Goal: Task Accomplishment & Management: Use online tool/utility

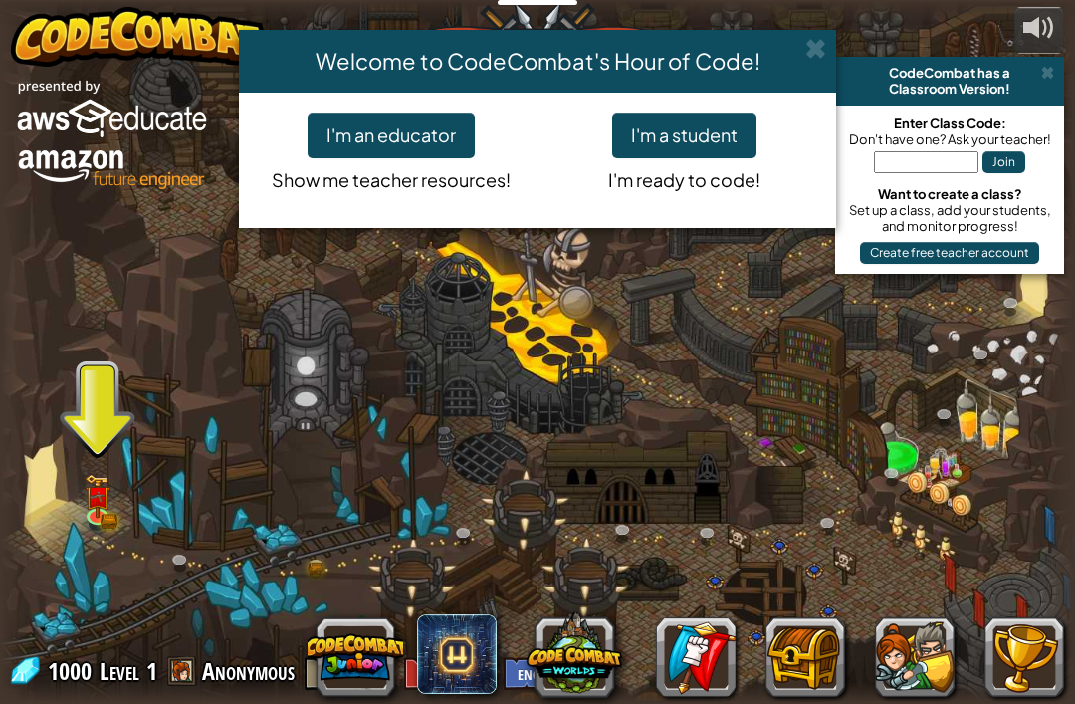
click at [88, 510] on div "Welcome to CodeCombat's Hour of Code! I'm an educator Show me teacher resources…" at bounding box center [537, 352] width 1075 height 704
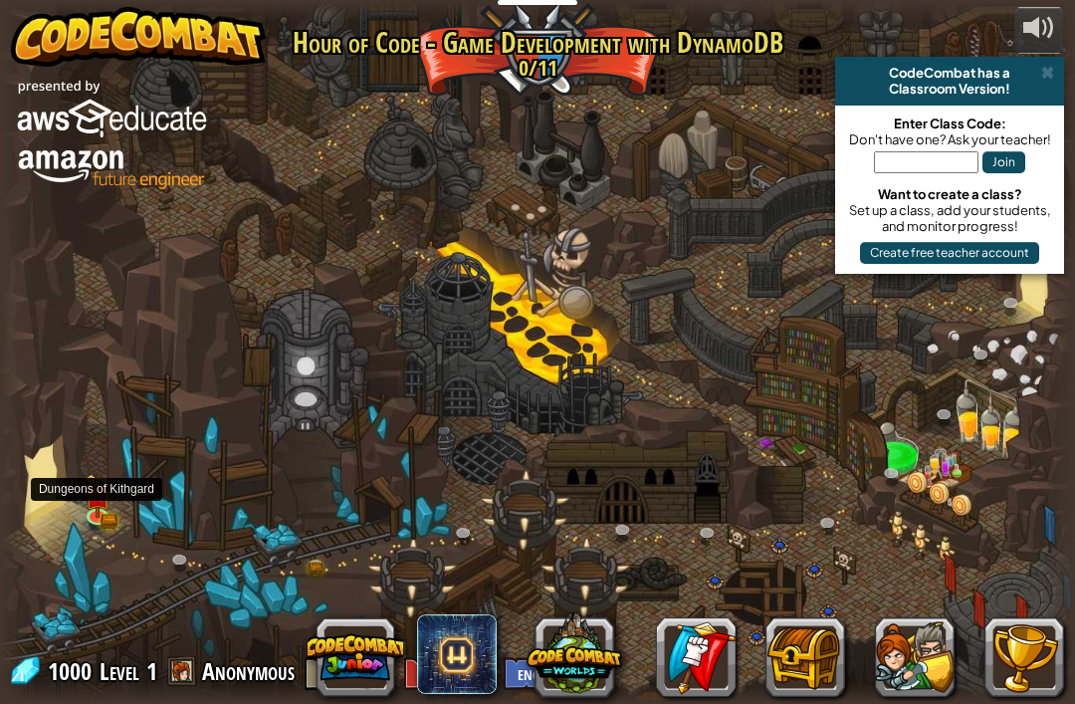
click at [92, 513] on img at bounding box center [97, 496] width 27 height 44
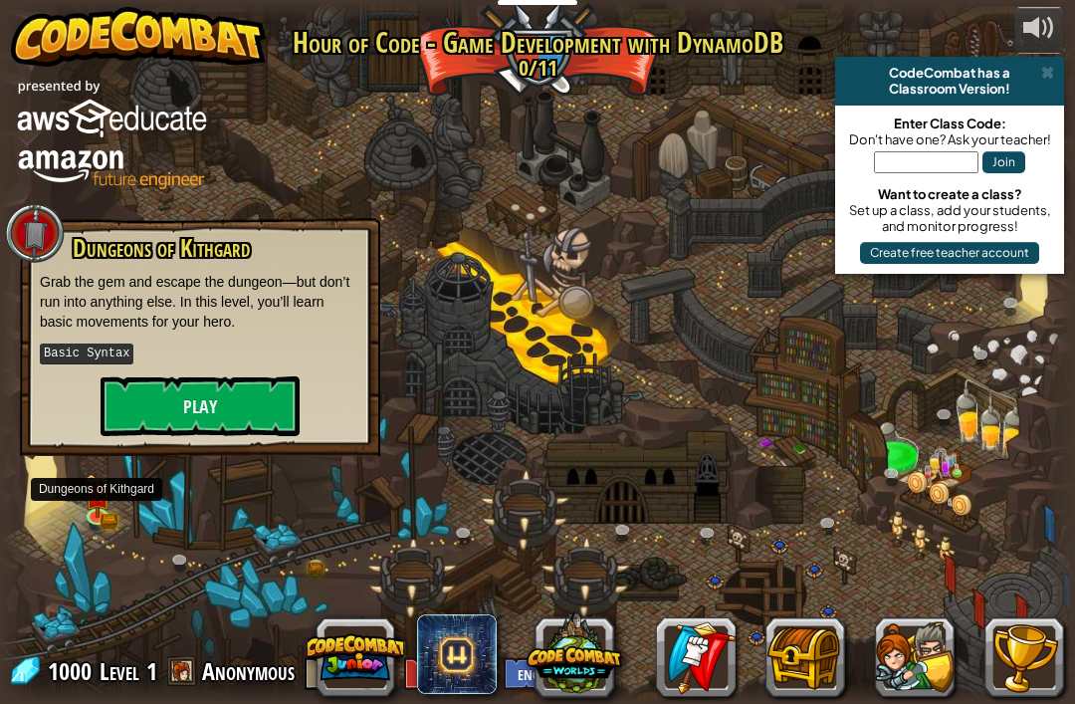
click at [143, 407] on button "Play" at bounding box center [200, 406] width 199 height 60
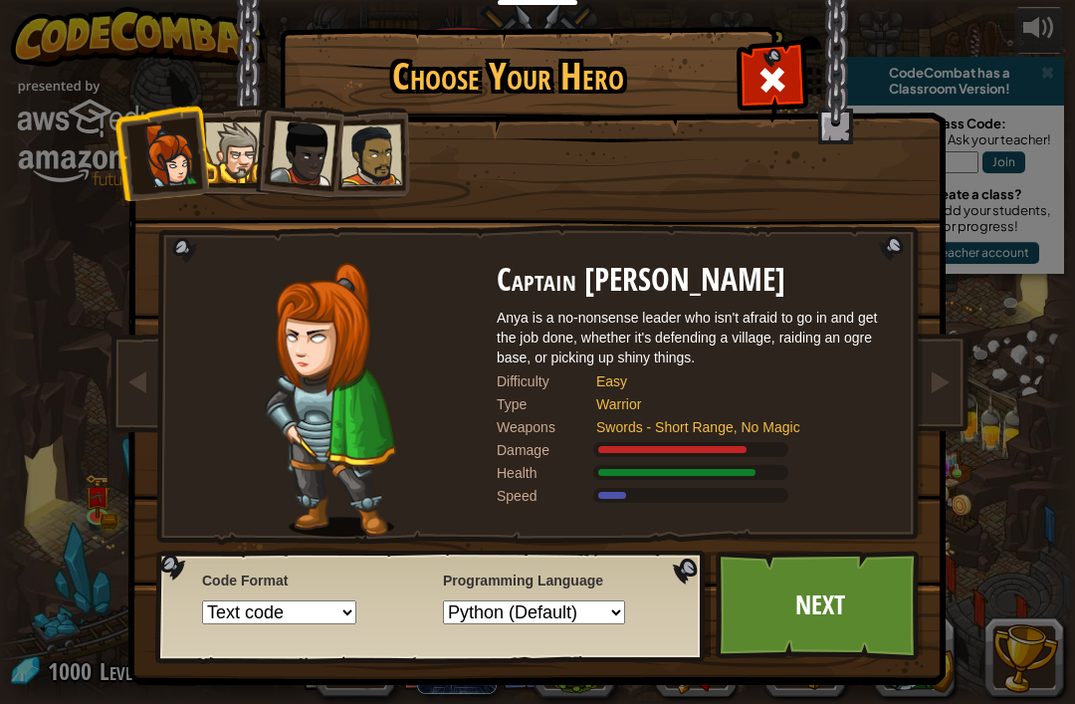
click at [229, 134] on div at bounding box center [235, 152] width 61 height 61
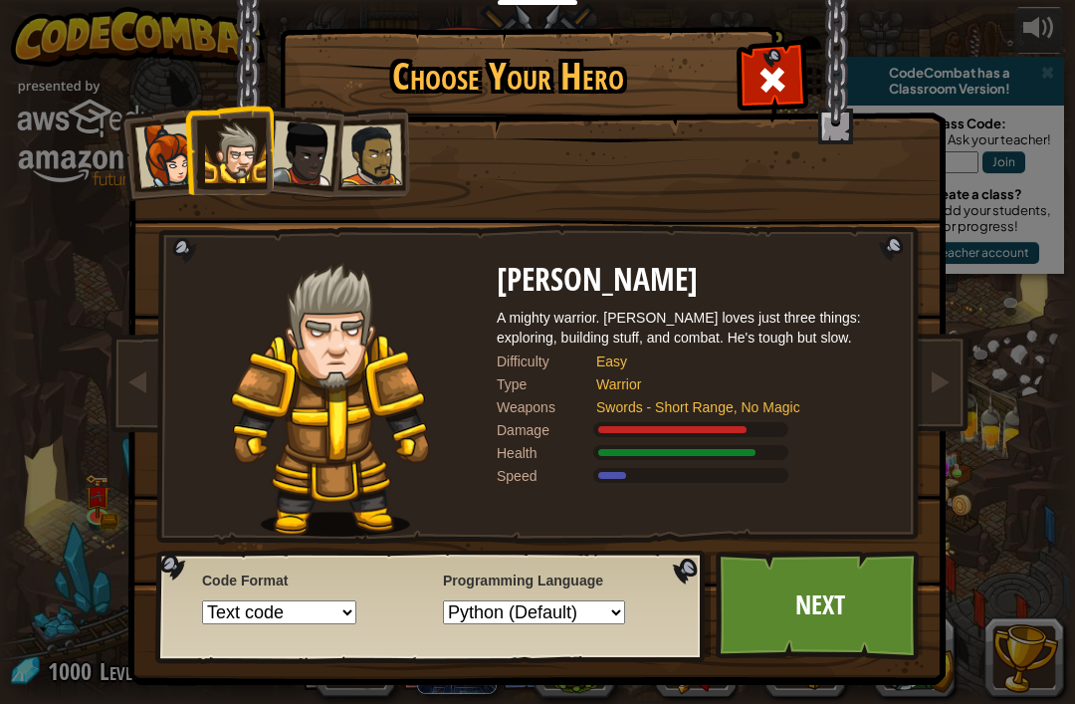
click at [155, 160] on div at bounding box center [168, 155] width 66 height 66
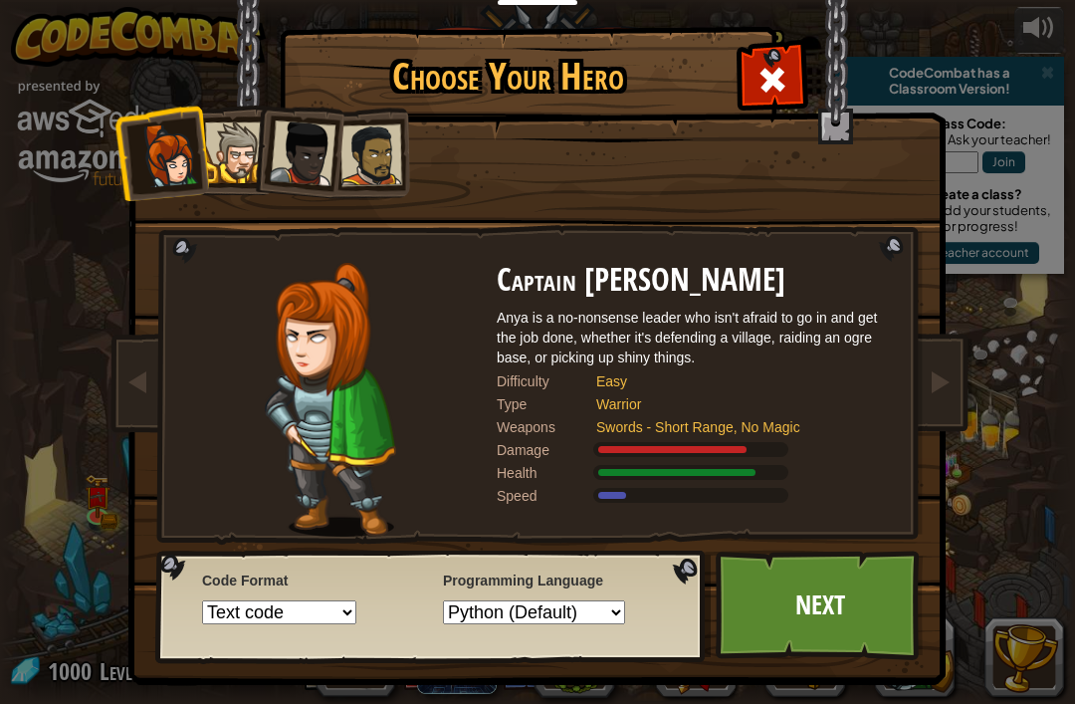
click at [232, 134] on div at bounding box center [235, 152] width 61 height 61
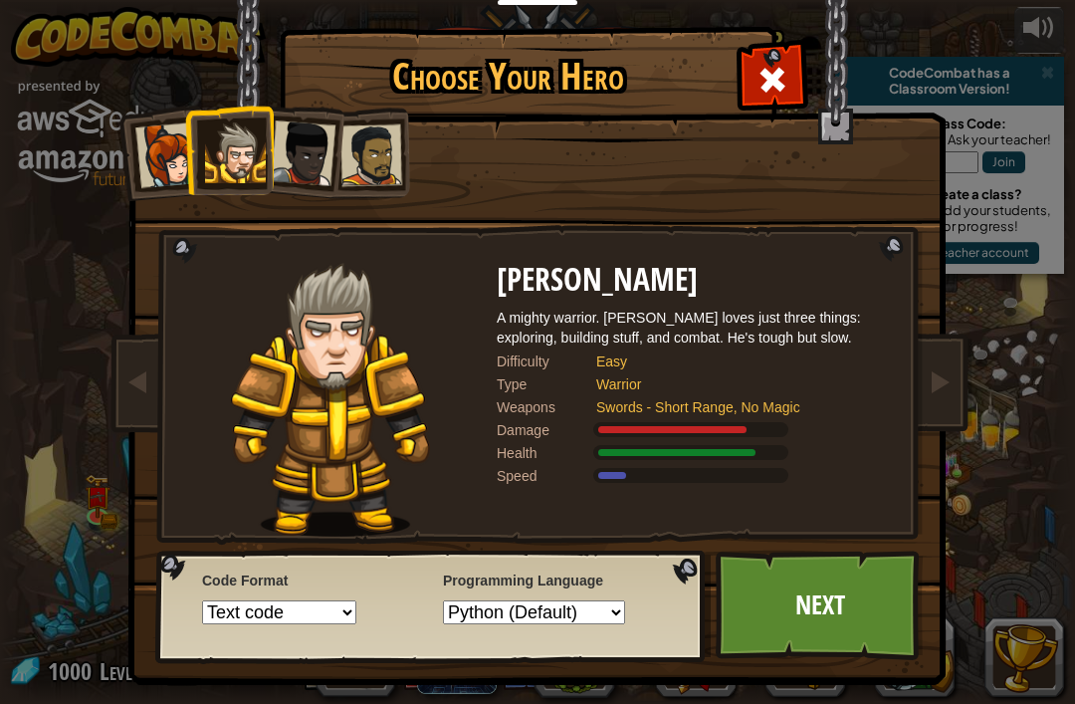
click at [303, 155] on div at bounding box center [303, 153] width 66 height 66
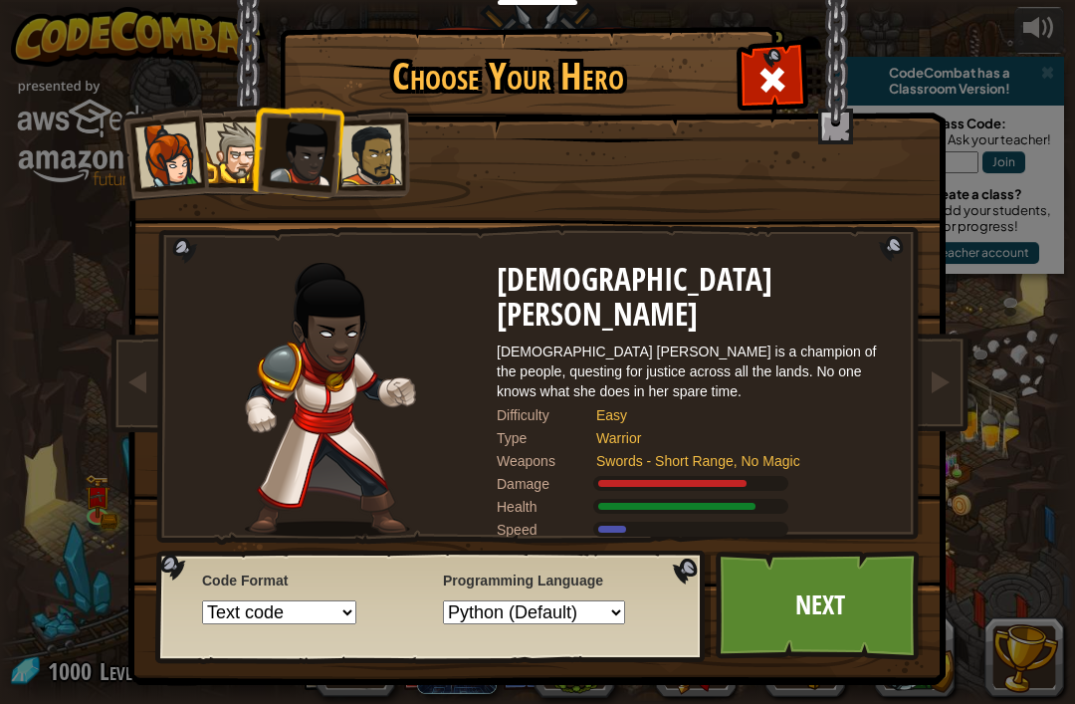
click at [360, 129] on div at bounding box center [371, 155] width 62 height 62
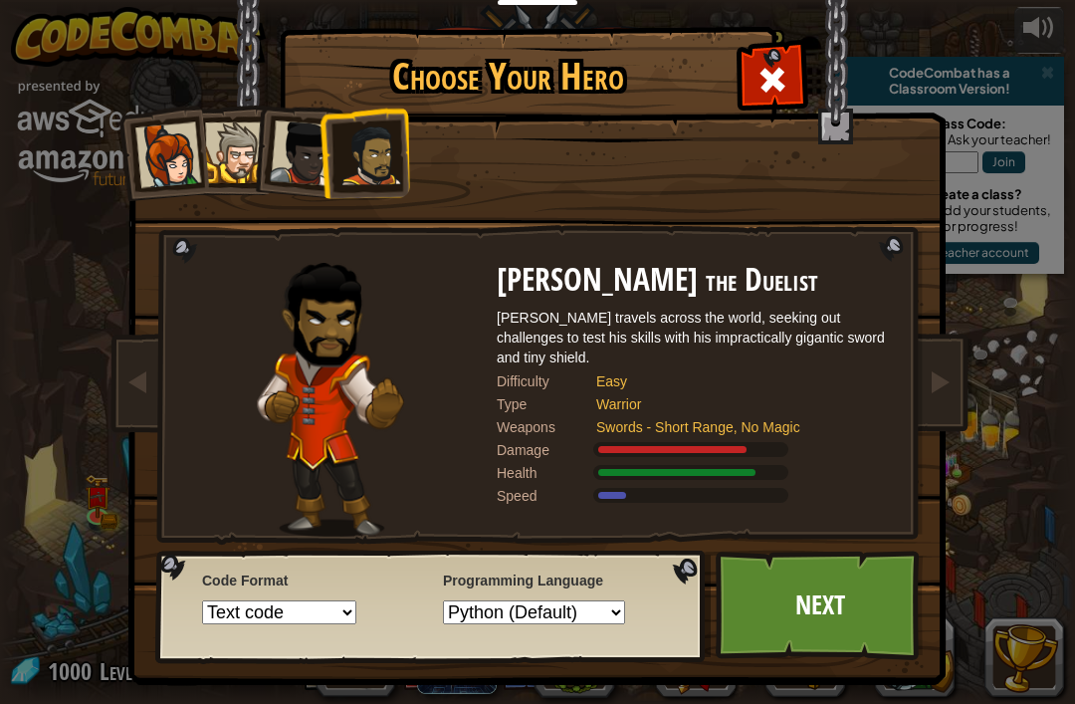
click at [252, 136] on div at bounding box center [235, 152] width 61 height 61
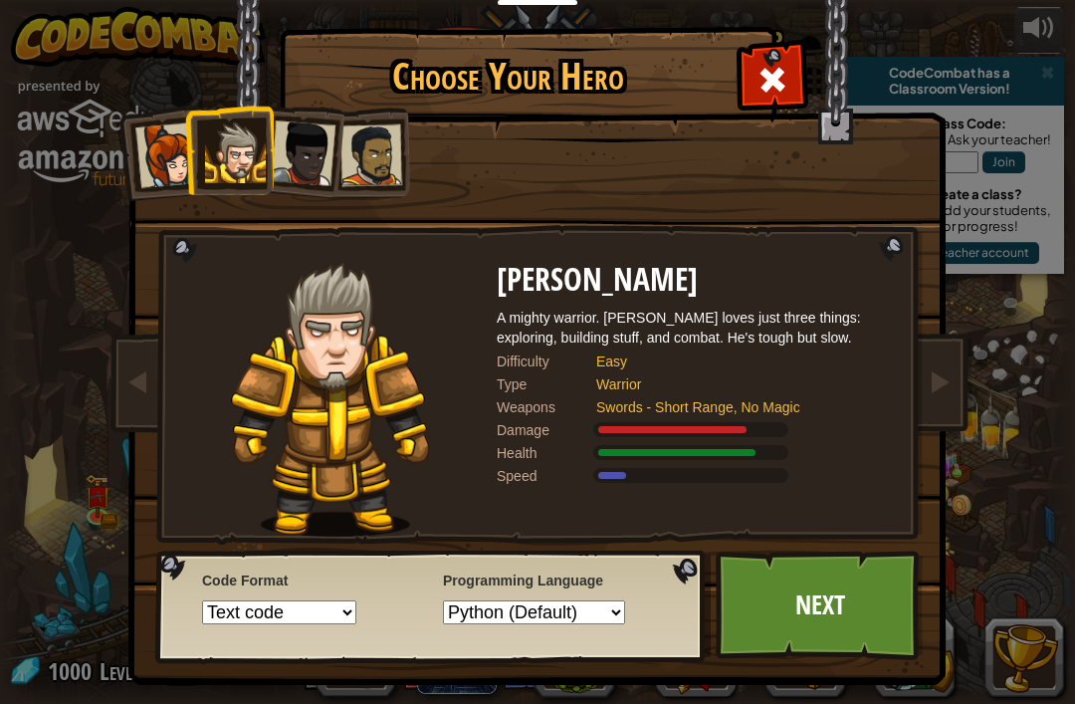
click at [326, 139] on div at bounding box center [303, 153] width 66 height 66
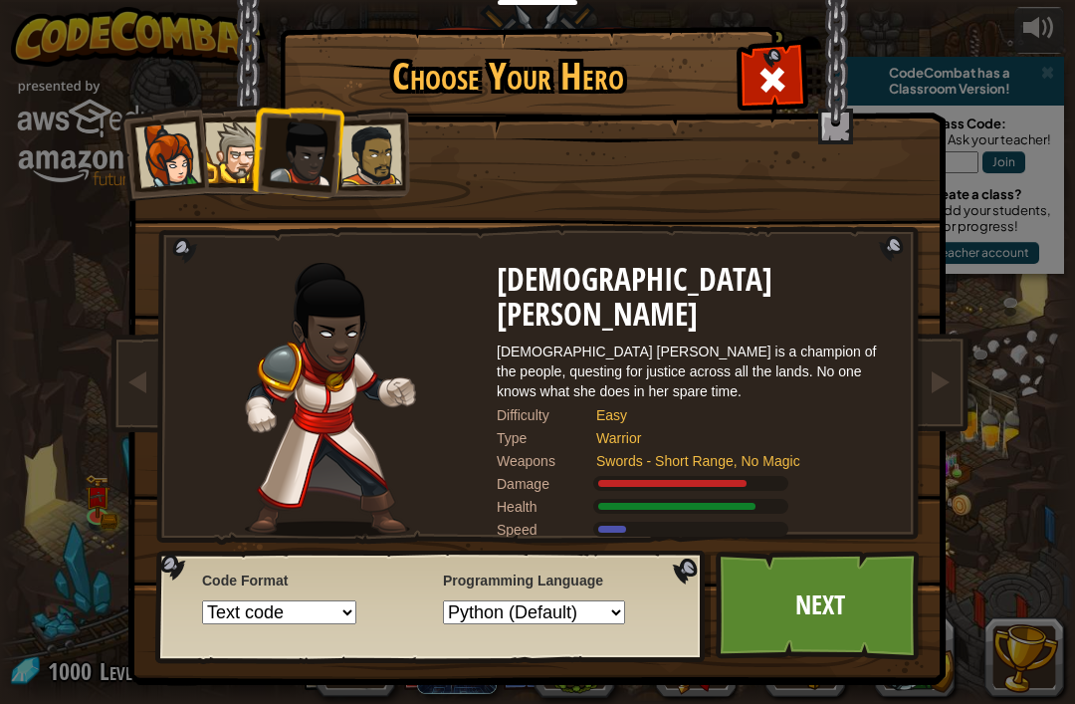
click at [304, 130] on div at bounding box center [303, 153] width 66 height 66
click at [189, 150] on div at bounding box center [168, 155] width 66 height 66
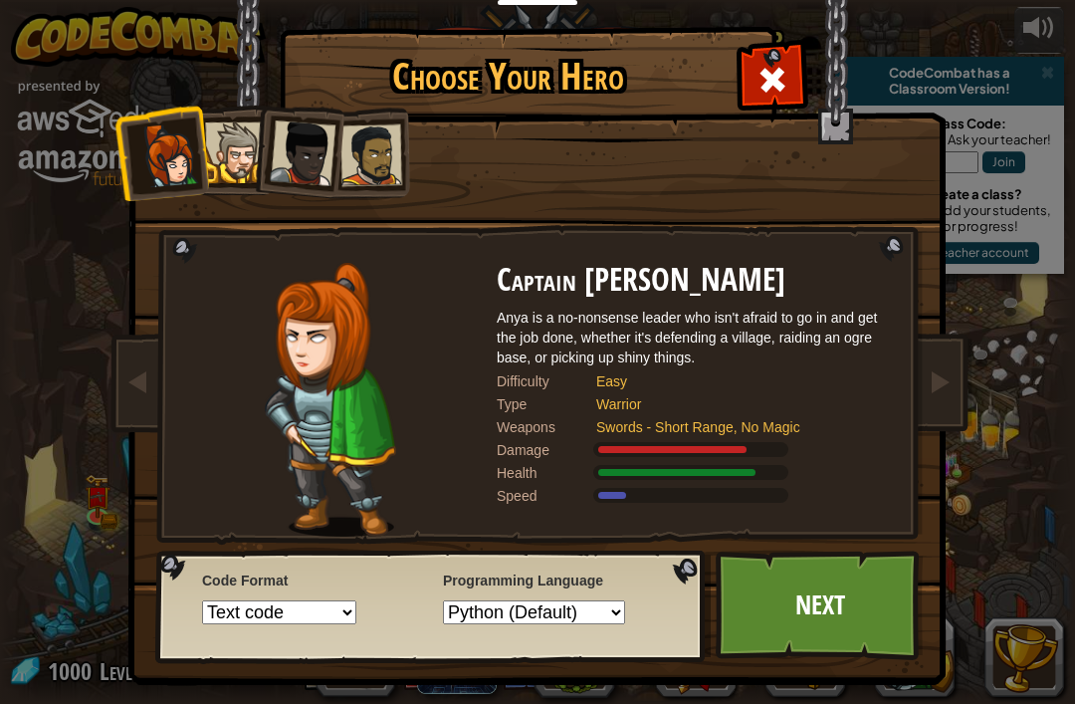
click at [241, 155] on div at bounding box center [235, 152] width 61 height 61
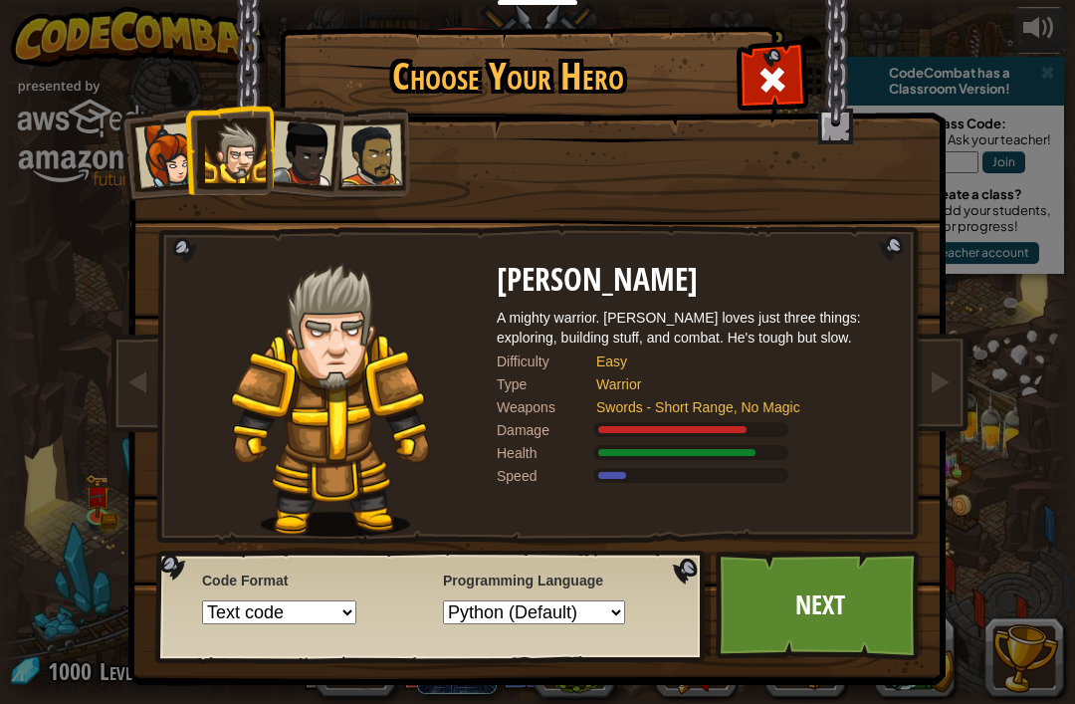
click at [295, 134] on div at bounding box center [303, 153] width 66 height 66
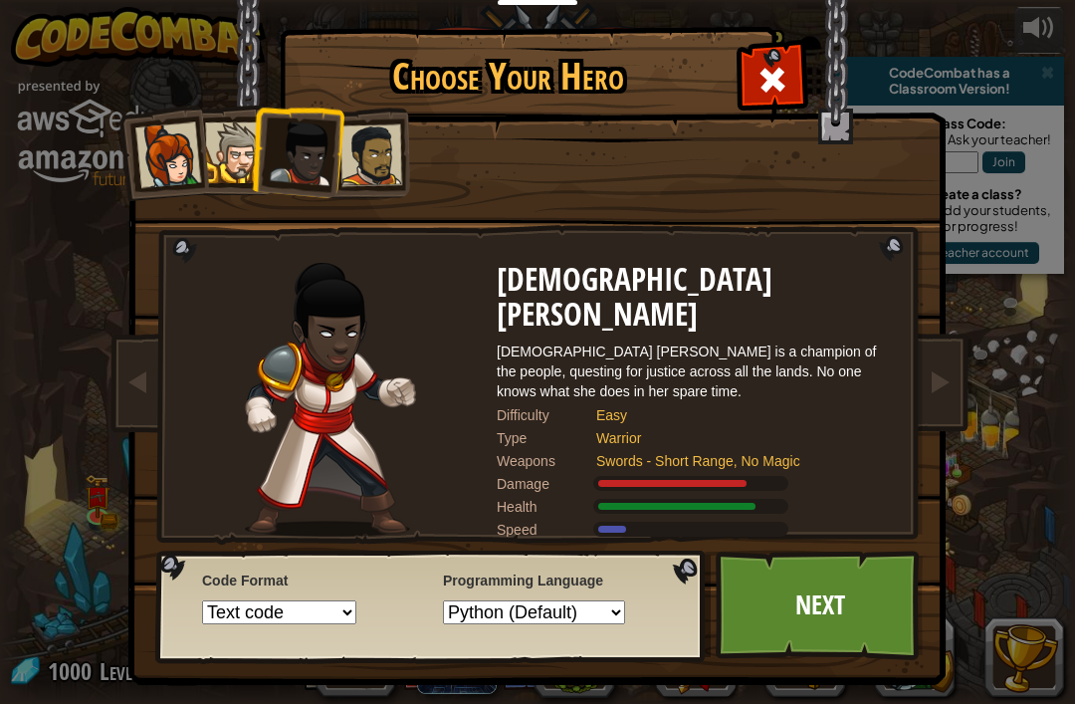
click at [390, 178] on div at bounding box center [371, 155] width 62 height 62
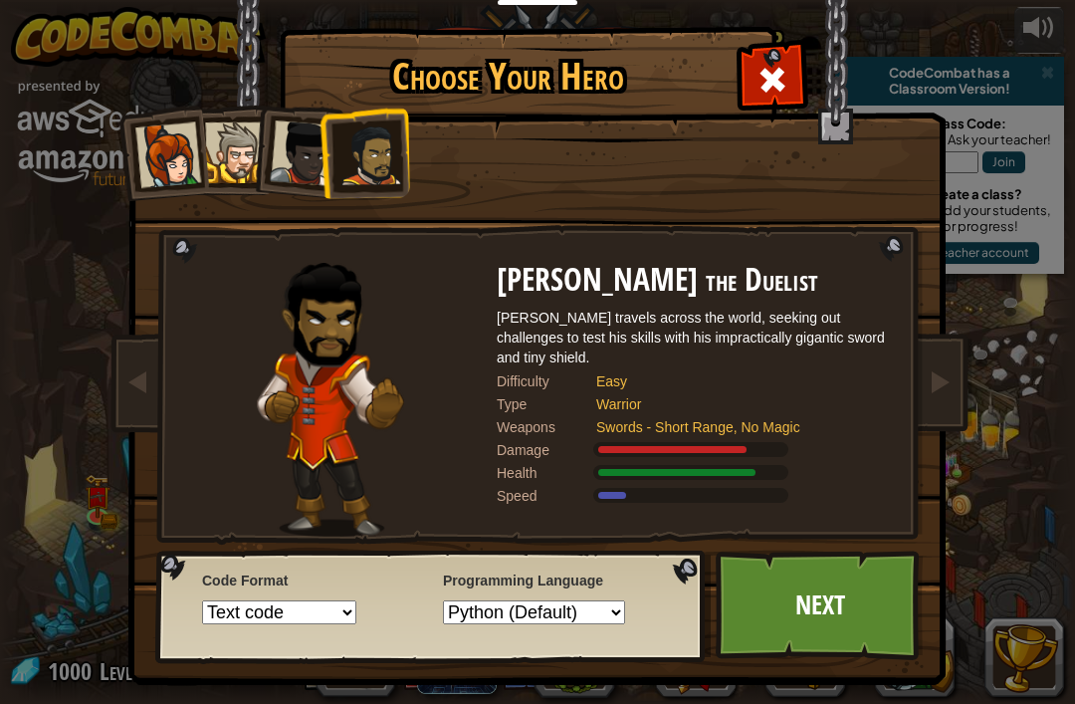
click at [288, 123] on div at bounding box center [303, 153] width 66 height 66
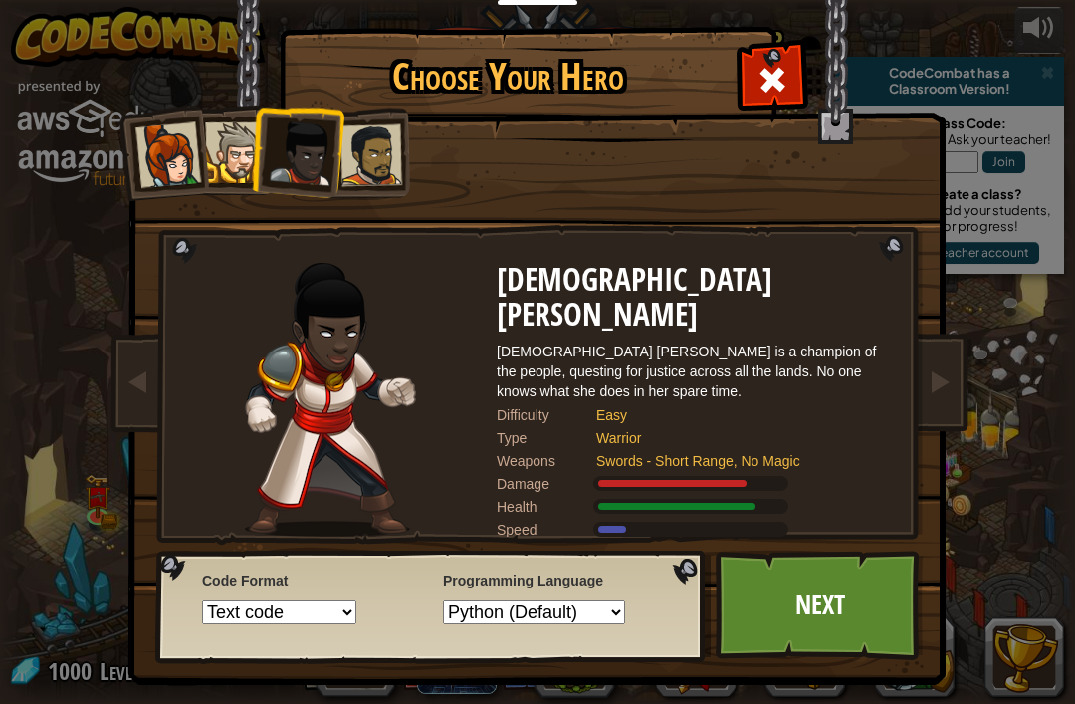
click at [193, 110] on li at bounding box center [161, 153] width 98 height 98
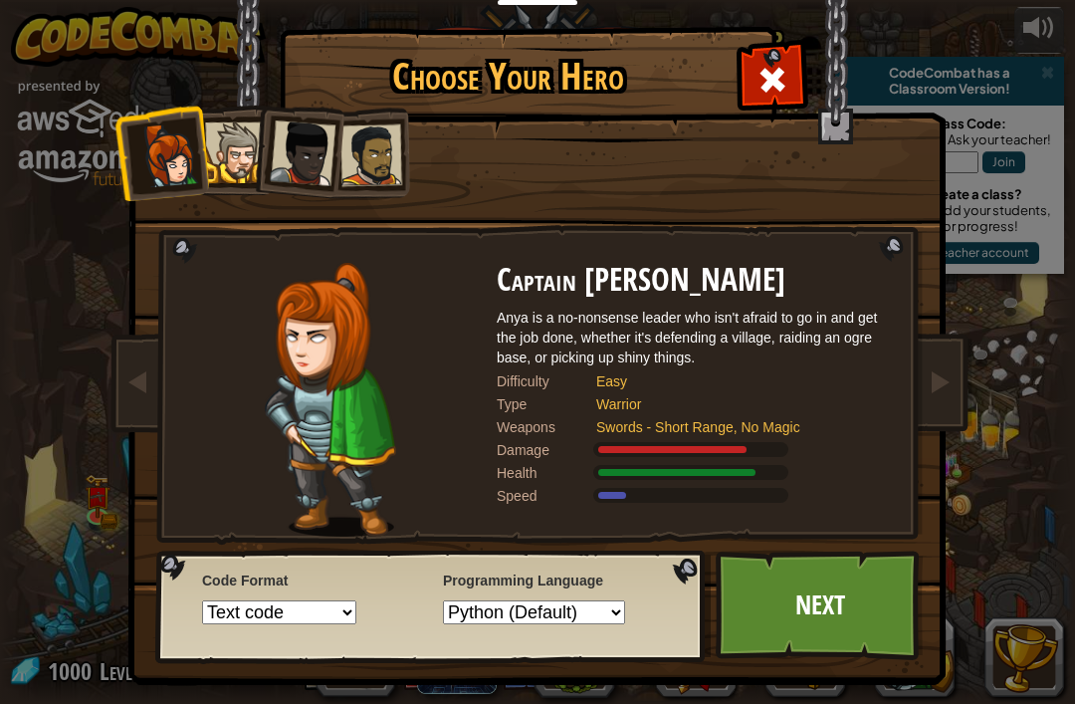
click at [214, 143] on div at bounding box center [235, 152] width 61 height 61
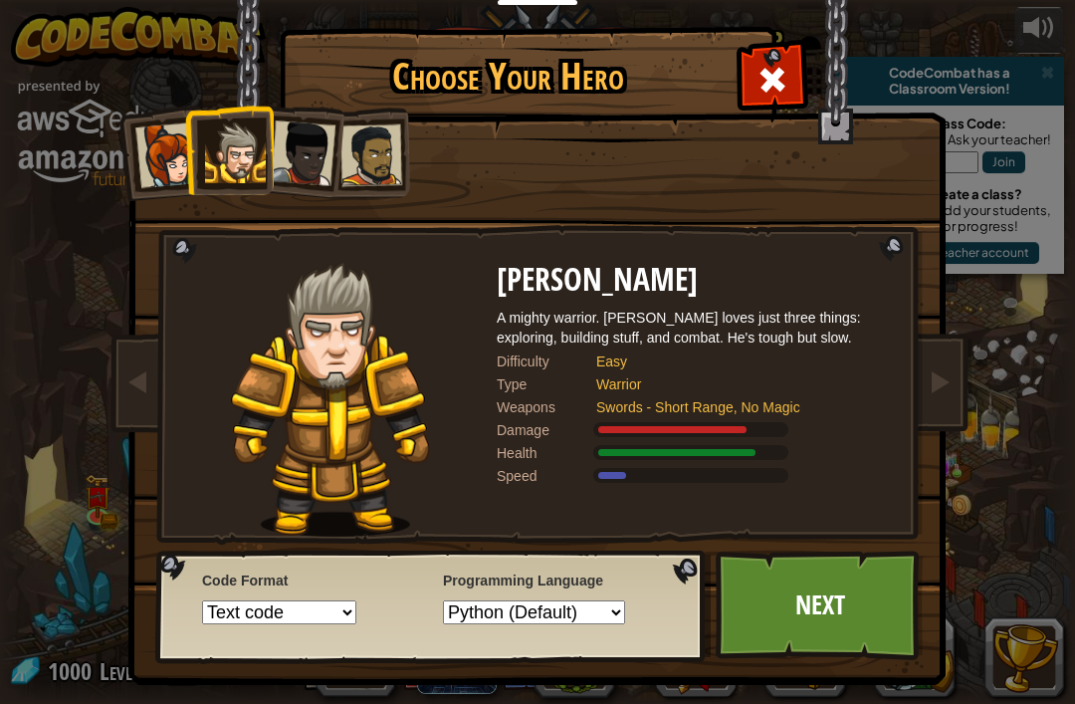
click at [290, 144] on div at bounding box center [303, 153] width 66 height 66
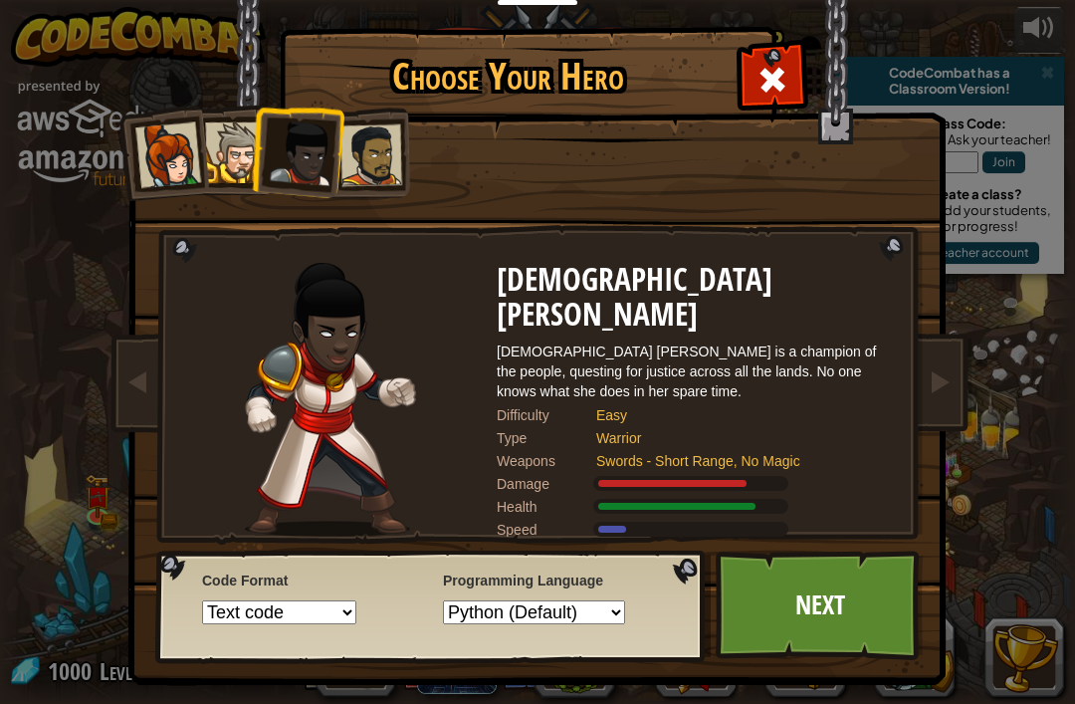
click at [371, 153] on div at bounding box center [371, 155] width 62 height 62
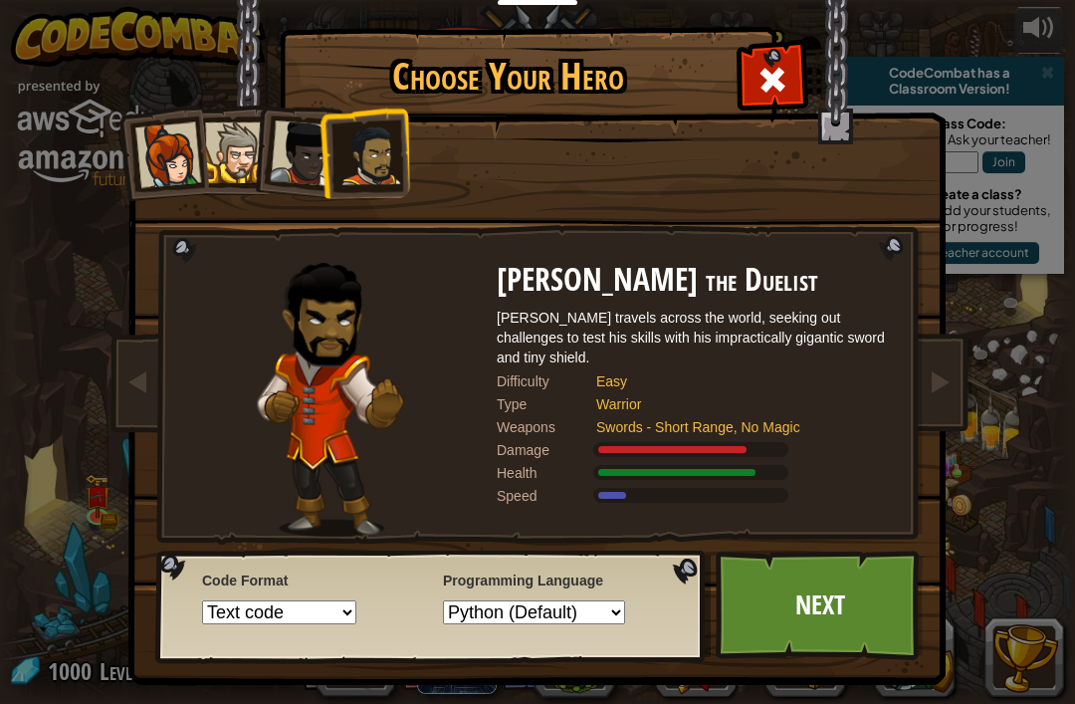
click at [867, 609] on link "Next" at bounding box center [820, 604] width 208 height 109
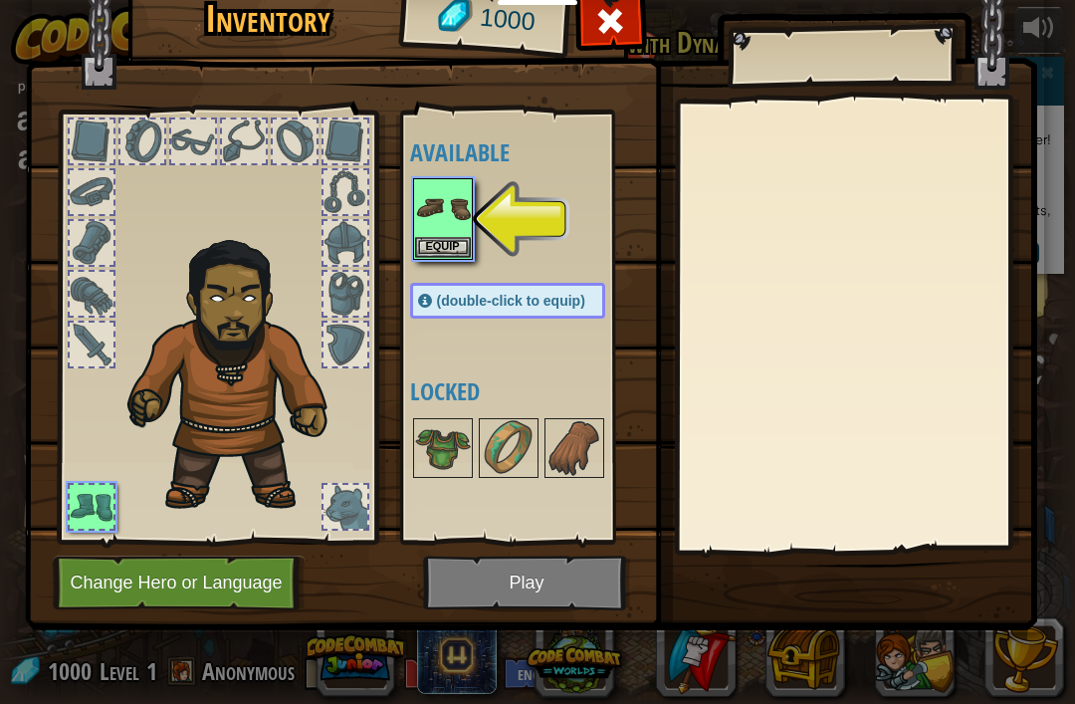
click at [451, 235] on img at bounding box center [443, 208] width 56 height 56
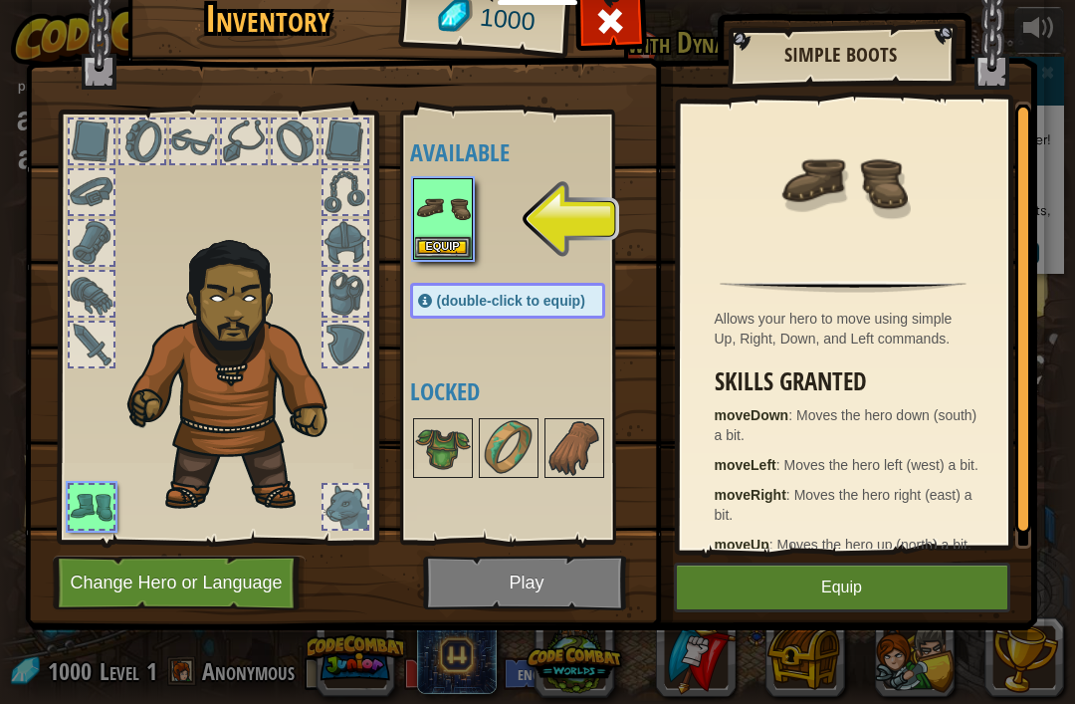
click at [951, 595] on button "Equip" at bounding box center [842, 587] width 336 height 50
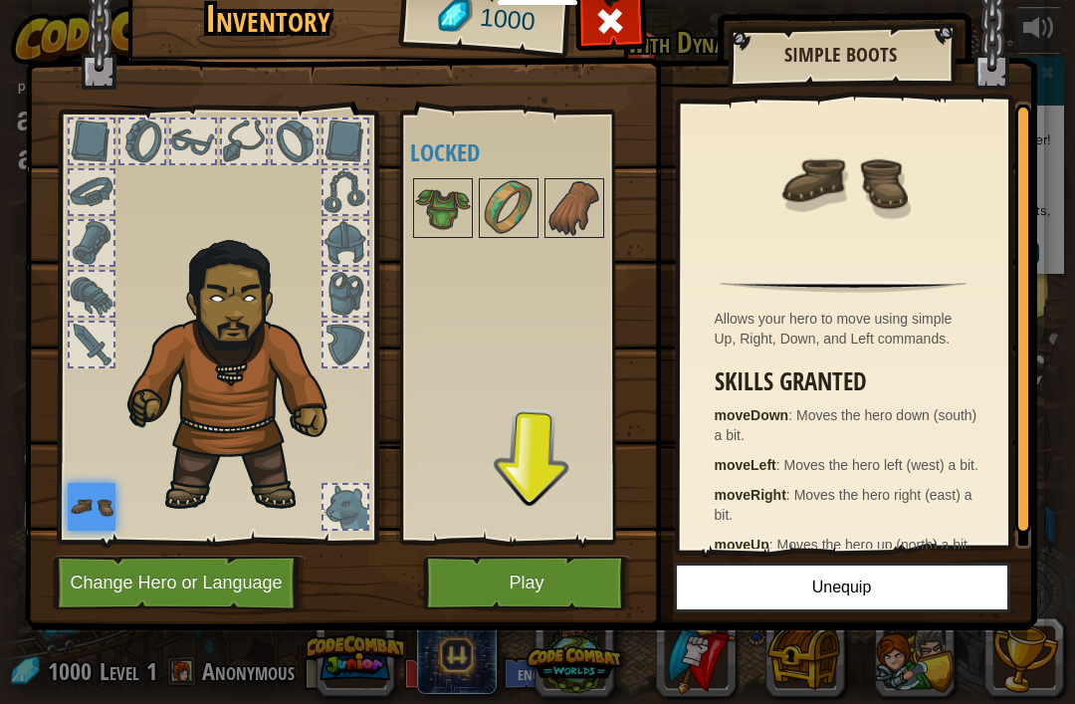
click at [567, 598] on button "Play" at bounding box center [527, 582] width 208 height 55
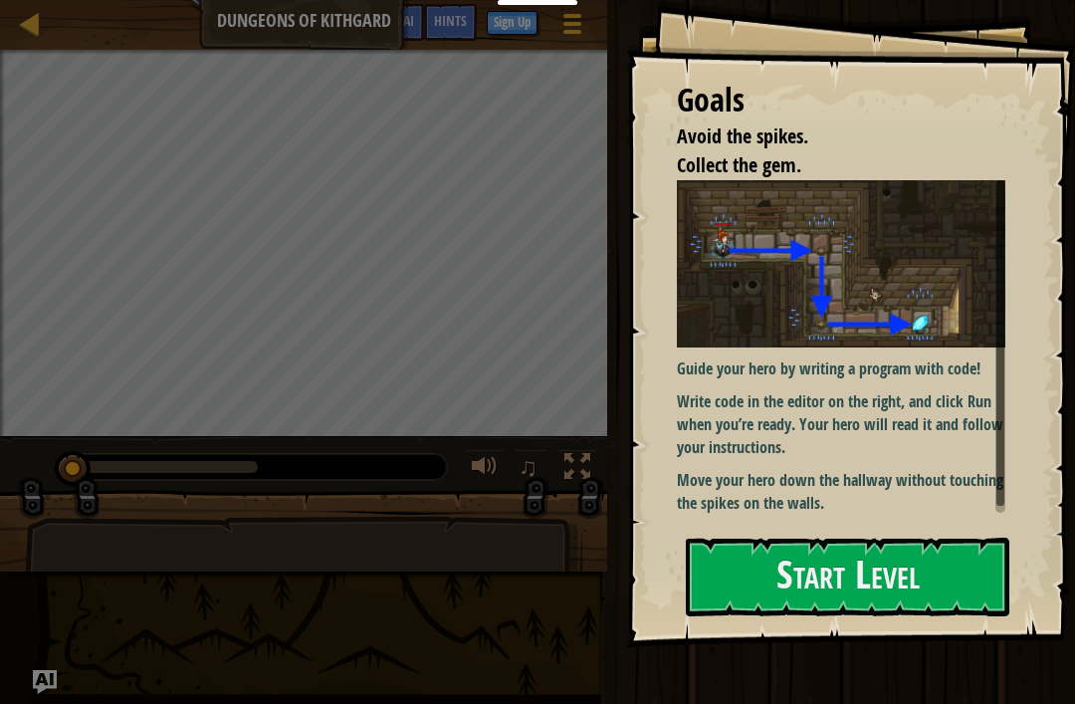
click at [875, 591] on button "Start Level" at bounding box center [847, 576] width 323 height 79
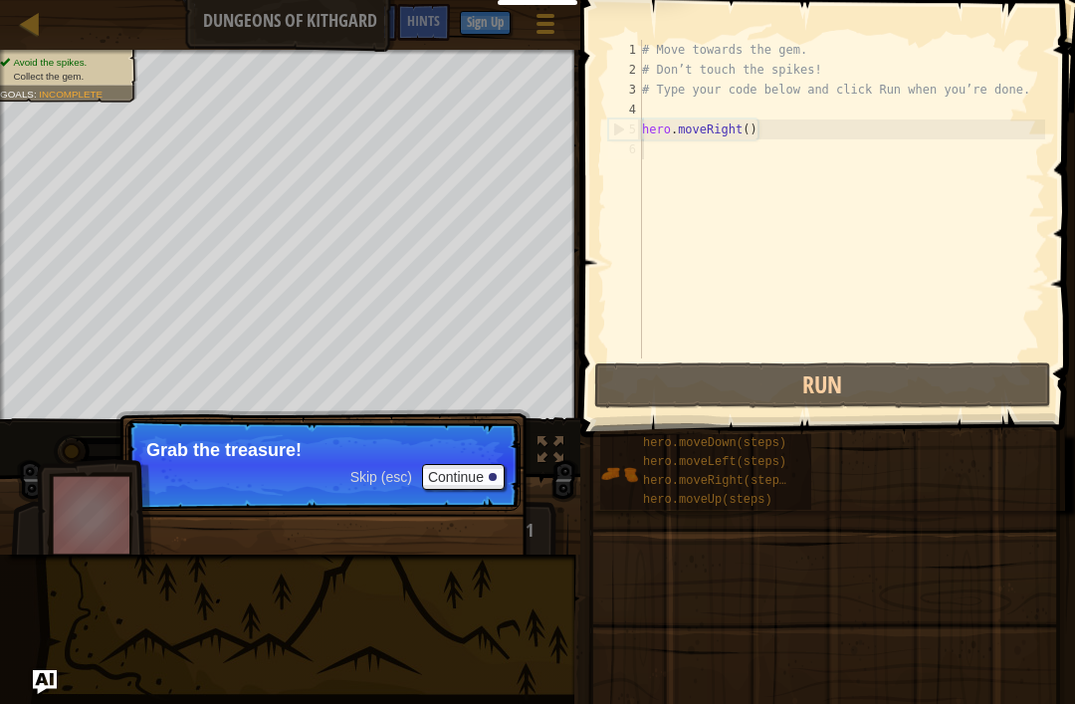
click at [891, 377] on button "Run" at bounding box center [822, 385] width 457 height 46
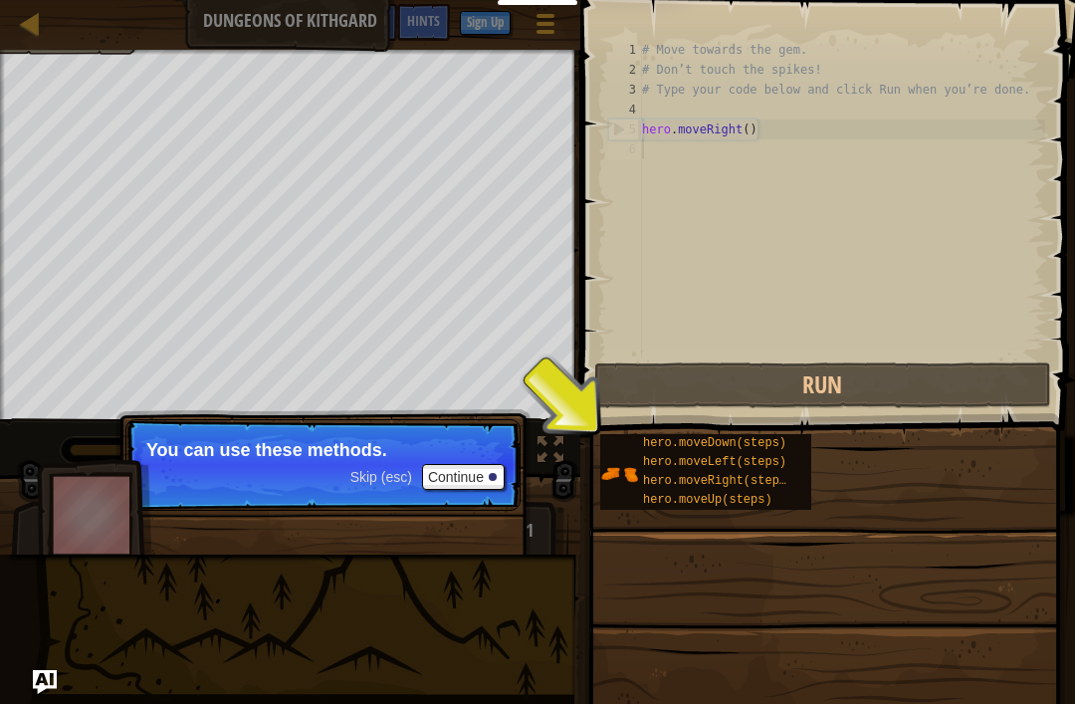
click at [484, 488] on button "Continue" at bounding box center [463, 477] width 83 height 26
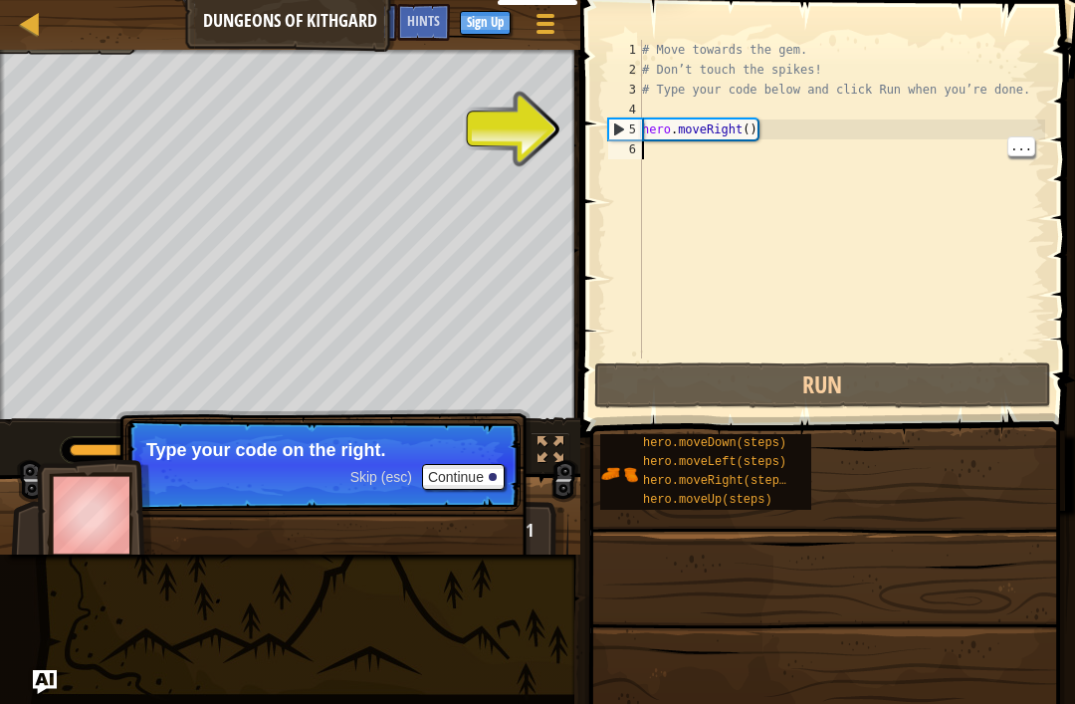
type textarea "hero.moveRight()"
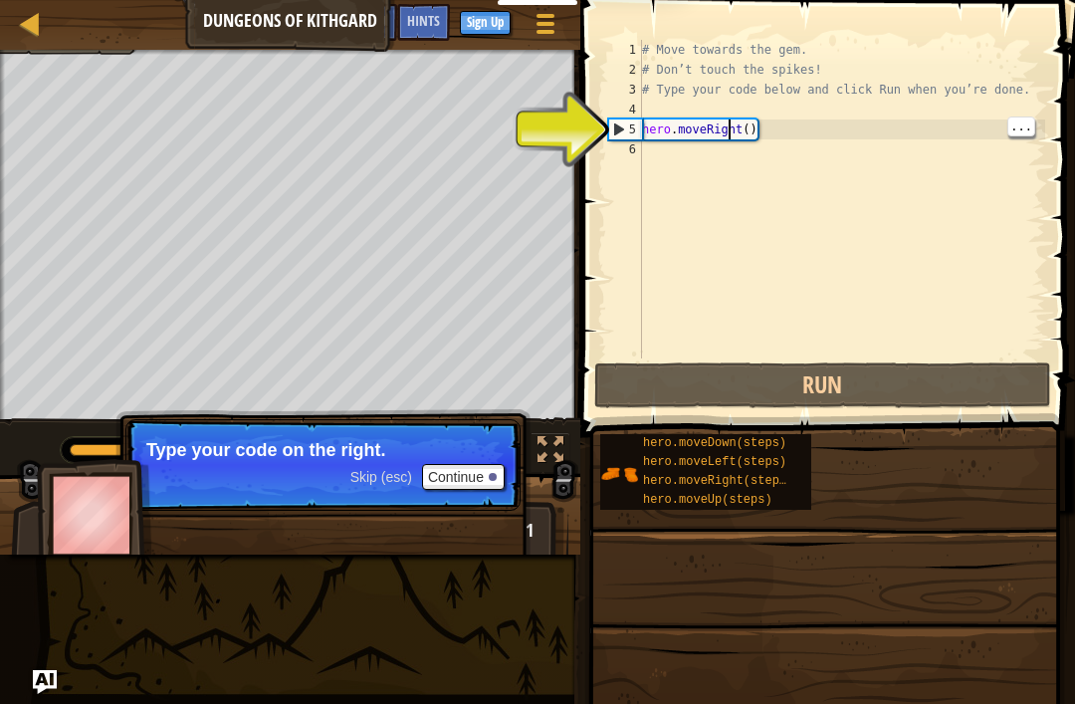
click at [729, 127] on div "# Move towards the gem. # Don’t touch the spikes! # Type your code below and cl…" at bounding box center [841, 219] width 407 height 358
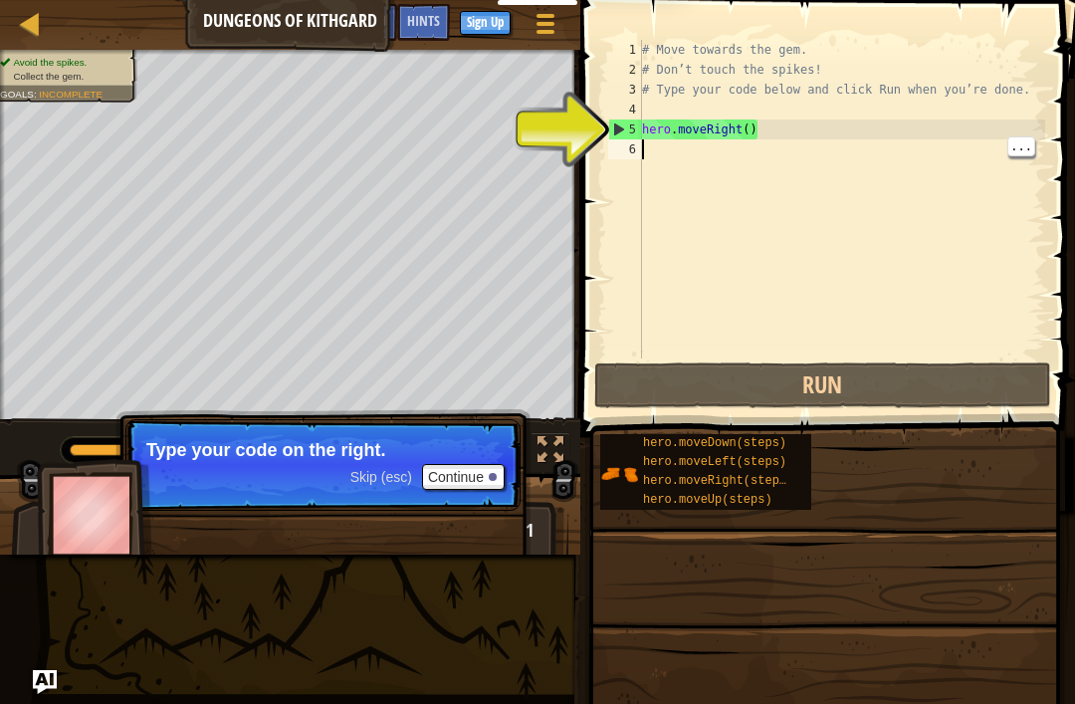
click at [922, 275] on div "# Move towards the gem. # Don’t touch the spikes! # Type your code below and cl…" at bounding box center [841, 219] width 407 height 358
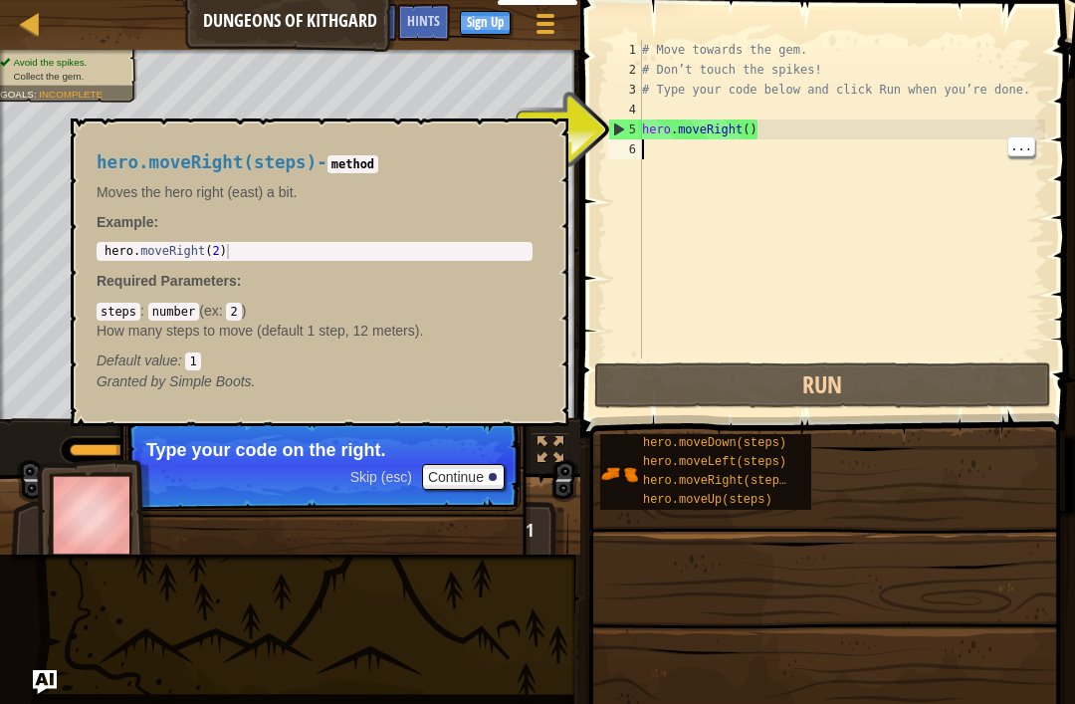
click at [743, 474] on span "hero.moveRight(steps)" at bounding box center [718, 481] width 150 height 14
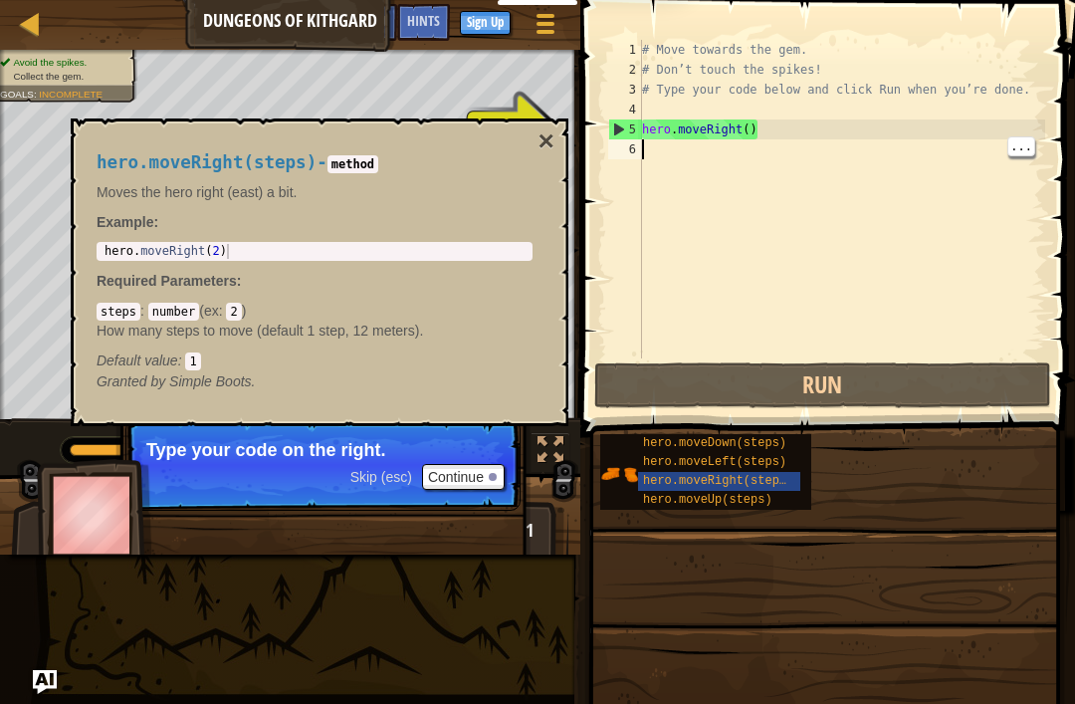
click at [794, 183] on div "# Move towards the gem. # Don’t touch the spikes! # Type your code below and cl…" at bounding box center [841, 219] width 407 height 358
click at [776, 481] on span "hero.moveRight(steps)" at bounding box center [718, 481] width 150 height 14
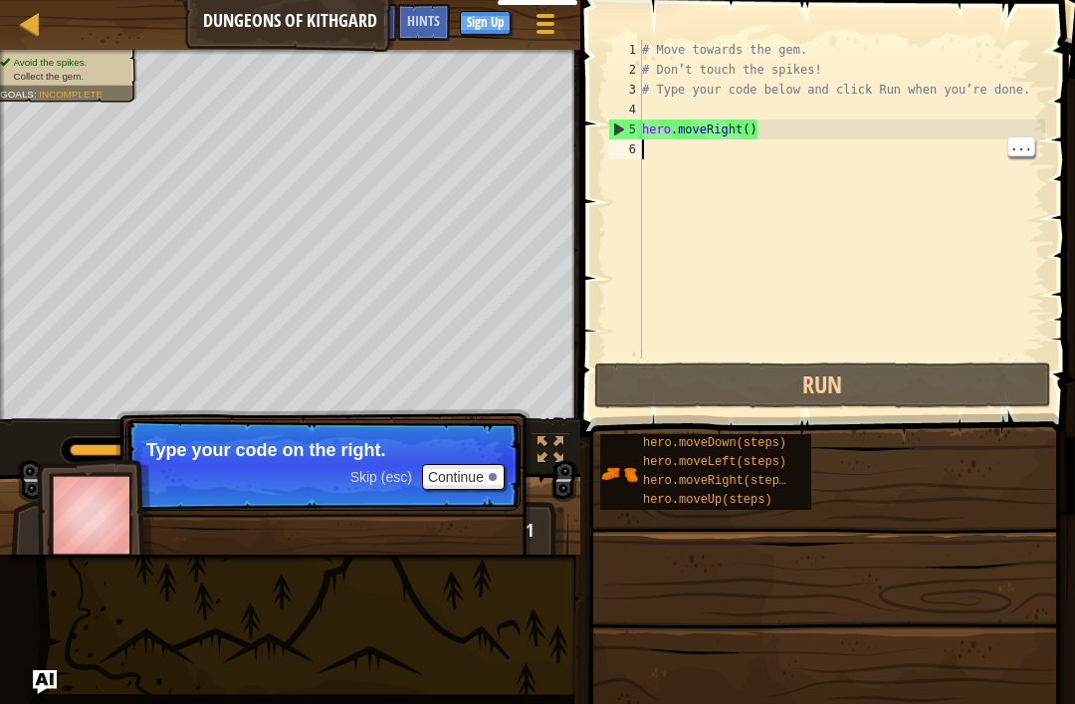
click at [781, 483] on span "hero.moveRight(steps)" at bounding box center [718, 481] width 150 height 14
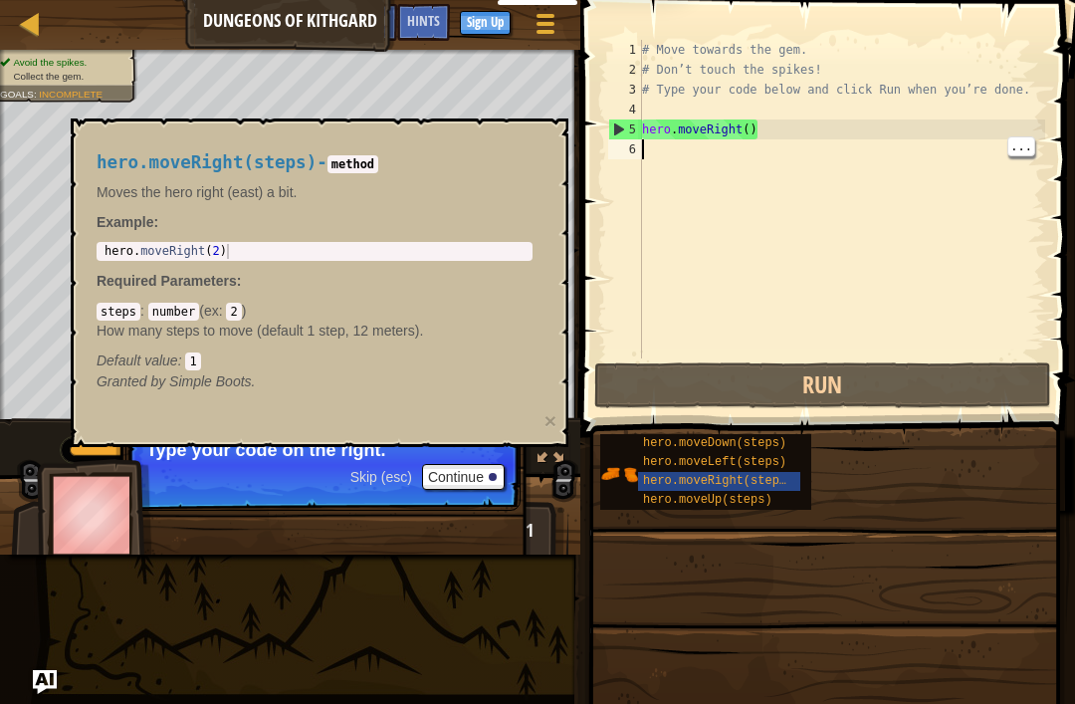
click at [771, 457] on span "hero.moveLeft(steps)" at bounding box center [714, 462] width 143 height 14
